Goal: Task Accomplishment & Management: Manage account settings

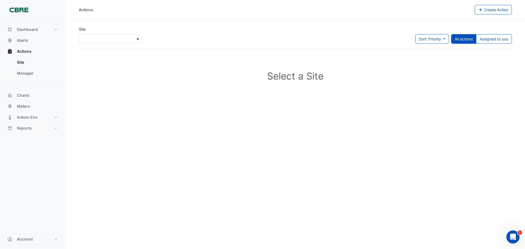
click at [137, 39] on span at bounding box center [138, 39] width 7 height 6
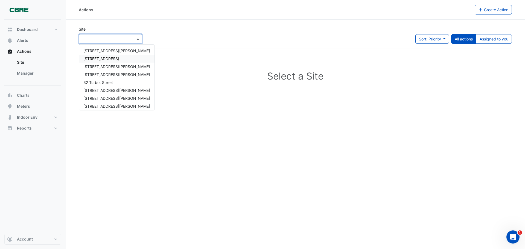
click at [112, 57] on span "[STREET_ADDRESS]" at bounding box center [101, 58] width 36 height 5
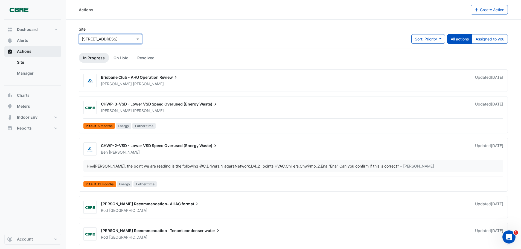
click at [28, 50] on span "Actions" at bounding box center [24, 51] width 14 height 5
click at [20, 40] on span "Alerts" at bounding box center [22, 40] width 11 height 5
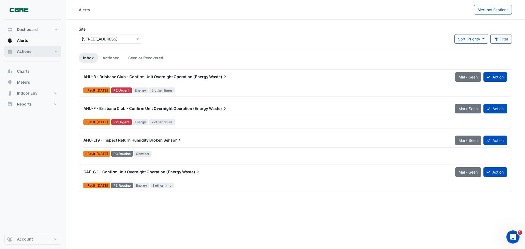
click at [28, 51] on span "Actions" at bounding box center [24, 51] width 14 height 5
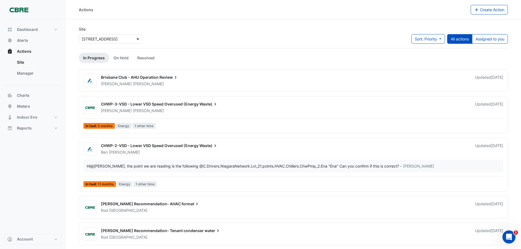
click at [138, 39] on span at bounding box center [138, 39] width 7 height 6
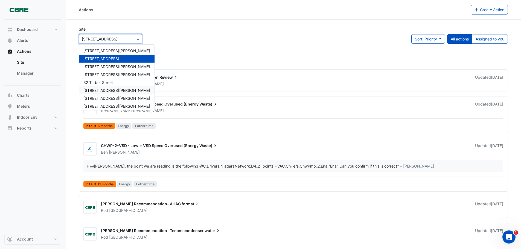
click at [106, 89] on span "[STREET_ADDRESS][PERSON_NAME]" at bounding box center [116, 90] width 67 height 5
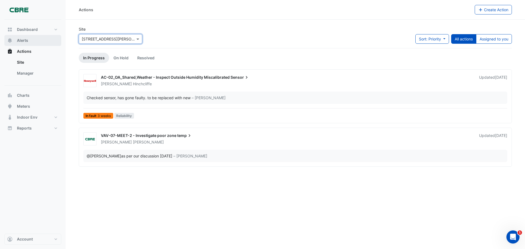
click at [24, 40] on span "Alerts" at bounding box center [22, 40] width 11 height 5
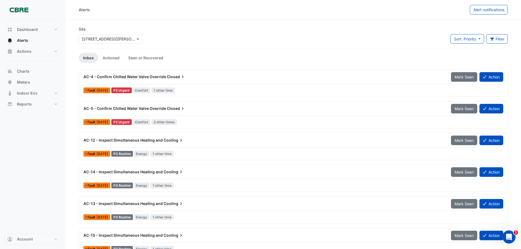
click at [121, 139] on span "AC-12 - Inspect Simultaneous Heating and" at bounding box center [122, 140] width 79 height 5
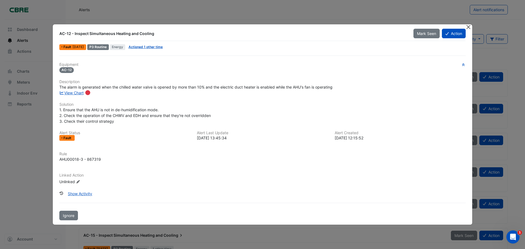
click at [469, 25] on button "Close" at bounding box center [469, 27] width 6 height 6
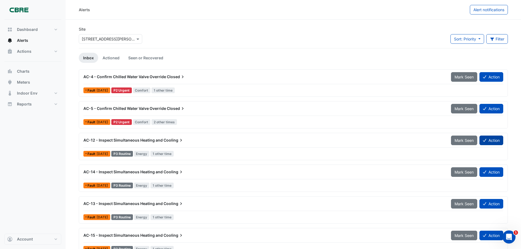
click at [493, 140] on button "Action" at bounding box center [491, 141] width 24 height 10
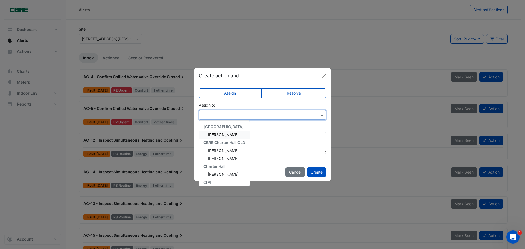
click at [321, 116] on span at bounding box center [322, 115] width 7 height 6
click at [234, 171] on span "[PERSON_NAME]" at bounding box center [223, 171] width 31 height 5
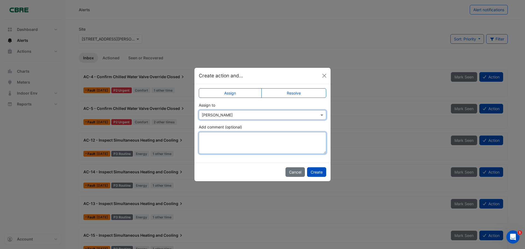
click at [220, 139] on textarea "Add comment (optional)" at bounding box center [262, 143] width 127 height 22
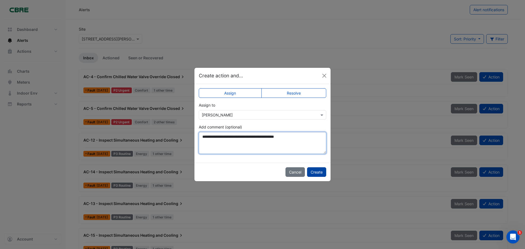
type textarea "**********"
click at [316, 172] on button "Create" at bounding box center [316, 172] width 19 height 10
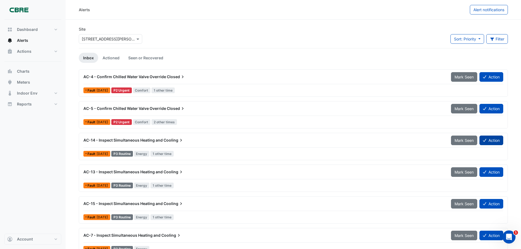
click at [493, 139] on button "Action" at bounding box center [491, 141] width 24 height 10
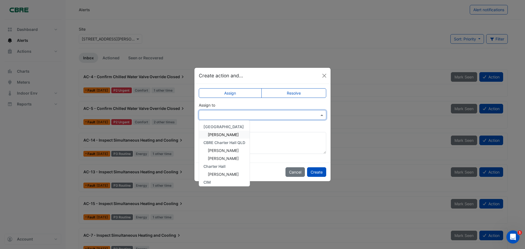
click at [322, 115] on span at bounding box center [322, 115] width 7 height 6
click at [226, 169] on span "[PERSON_NAME]" at bounding box center [223, 171] width 31 height 5
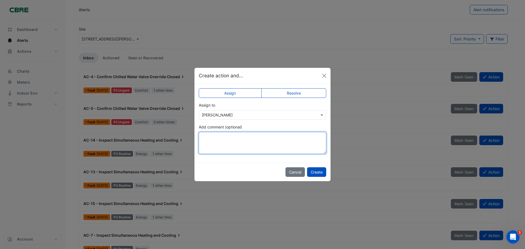
click at [240, 141] on textarea "Add comment (optional)" at bounding box center [262, 143] width 127 height 22
type textarea "**********"
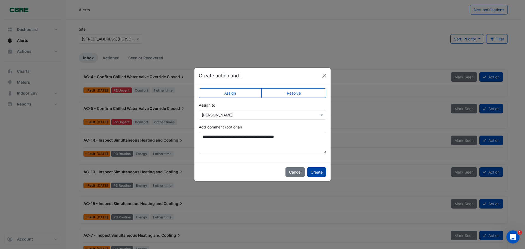
click at [316, 172] on button "Create" at bounding box center [316, 172] width 19 height 10
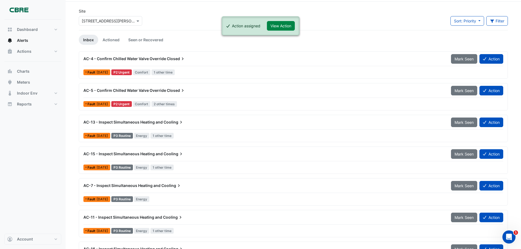
scroll to position [27, 0]
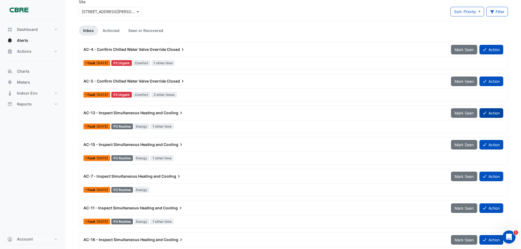
click at [489, 113] on button "Action" at bounding box center [491, 113] width 24 height 10
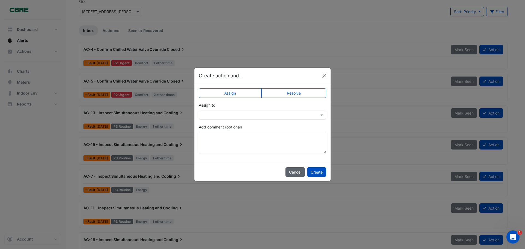
click at [297, 173] on button "Cancel" at bounding box center [295, 172] width 19 height 10
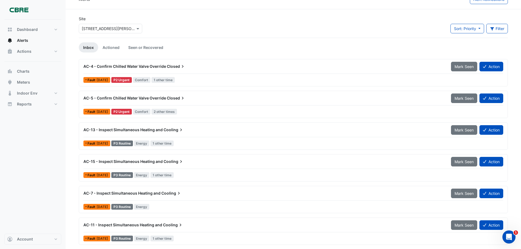
scroll to position [0, 0]
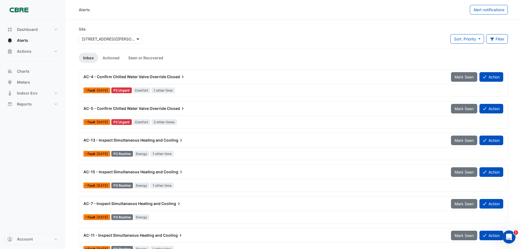
click at [138, 39] on span at bounding box center [138, 39] width 7 height 6
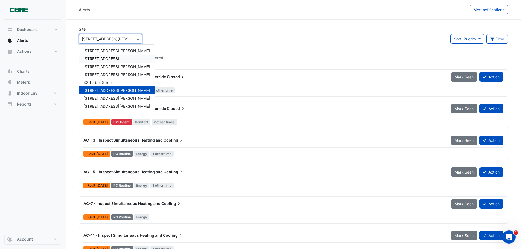
click at [109, 58] on span "[STREET_ADDRESS]" at bounding box center [101, 58] width 36 height 5
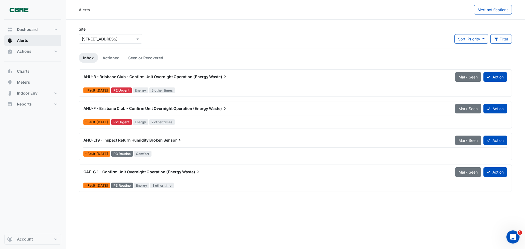
click at [23, 40] on span "Alerts" at bounding box center [22, 40] width 11 height 5
click at [24, 51] on span "Actions" at bounding box center [24, 51] width 14 height 5
